Goal: Task Accomplishment & Management: Manage account settings

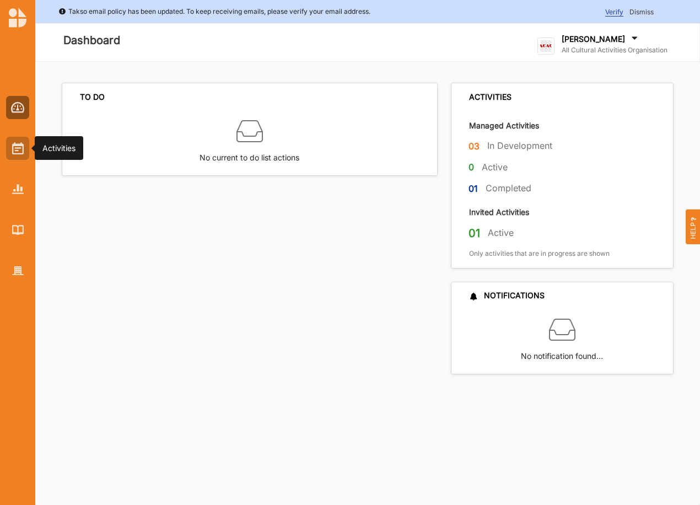
click at [19, 148] on img at bounding box center [18, 148] width 12 height 12
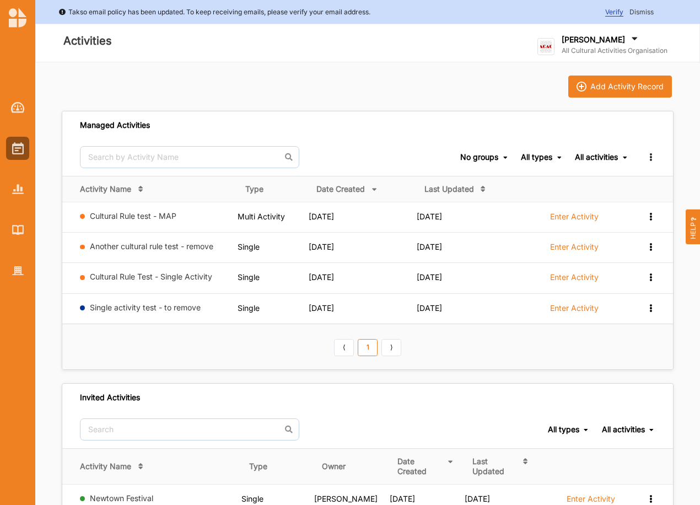
click at [604, 157] on div "All activities" at bounding box center [596, 157] width 43 height 10
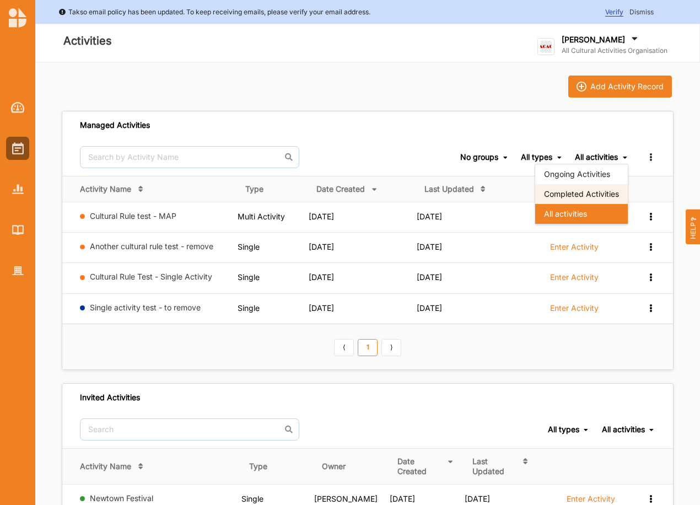
click at [576, 192] on div "Completed Activities" at bounding box center [581, 194] width 93 height 20
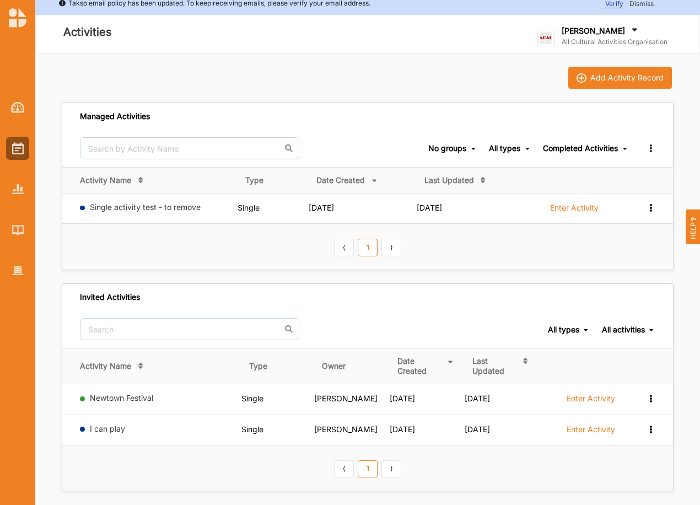
scroll to position [2, 0]
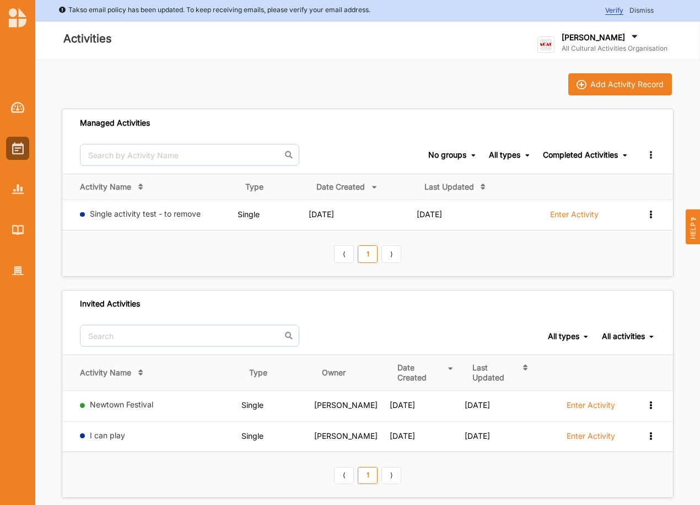
click at [615, 43] on div "[PERSON_NAME]" at bounding box center [615, 38] width 106 height 12
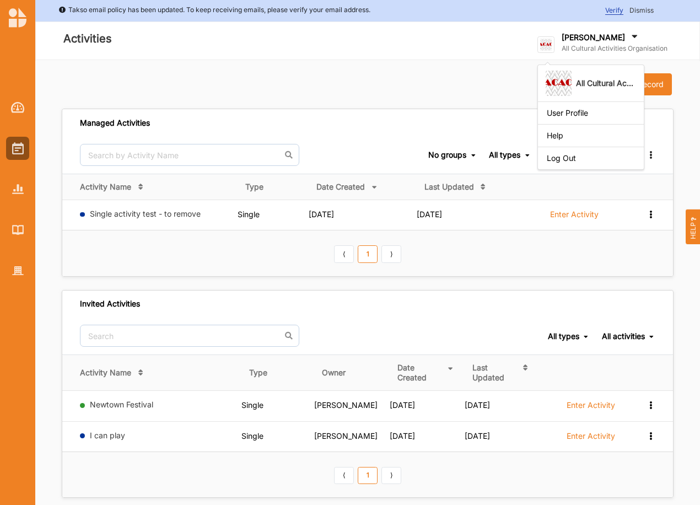
click at [589, 160] on div "Log Out" at bounding box center [591, 158] width 88 height 10
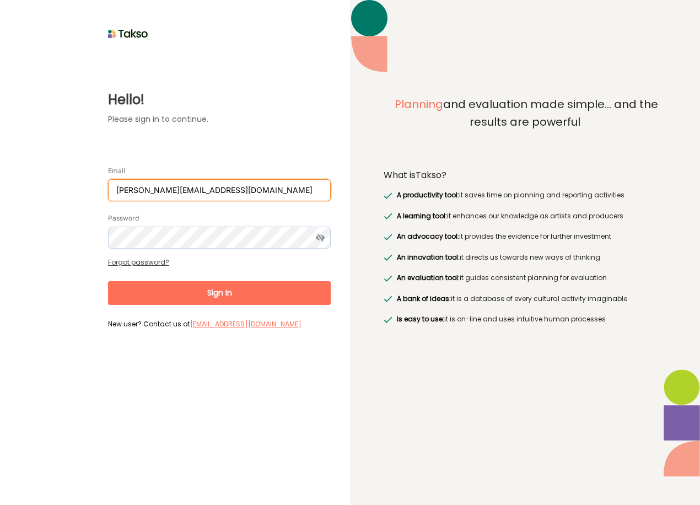
type input "[PERSON_NAME][EMAIL_ADDRESS][DOMAIN_NAME]"
